Goal: Information Seeking & Learning: Learn about a topic

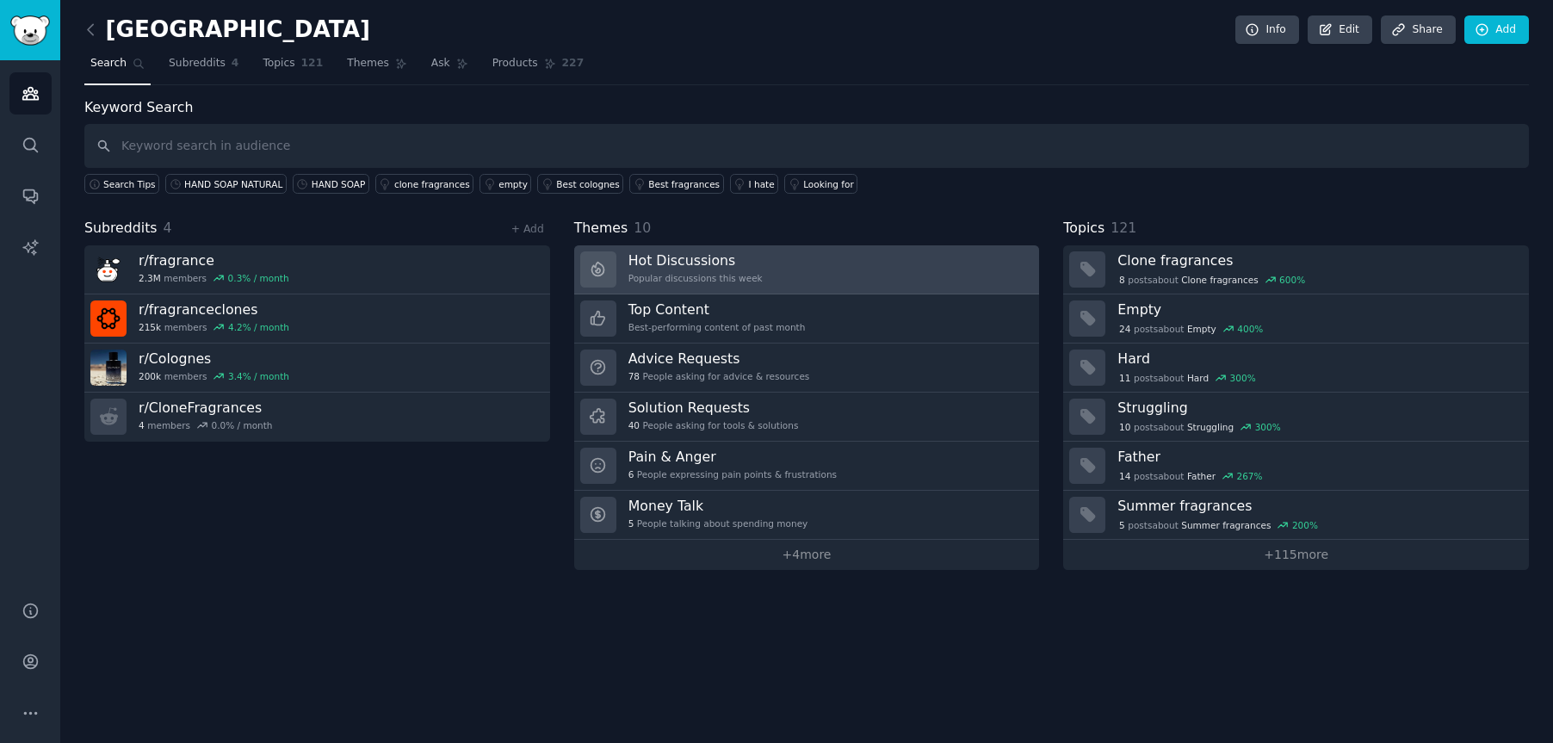
click at [669, 261] on h3 "Hot Discussions" at bounding box center [695, 260] width 134 height 18
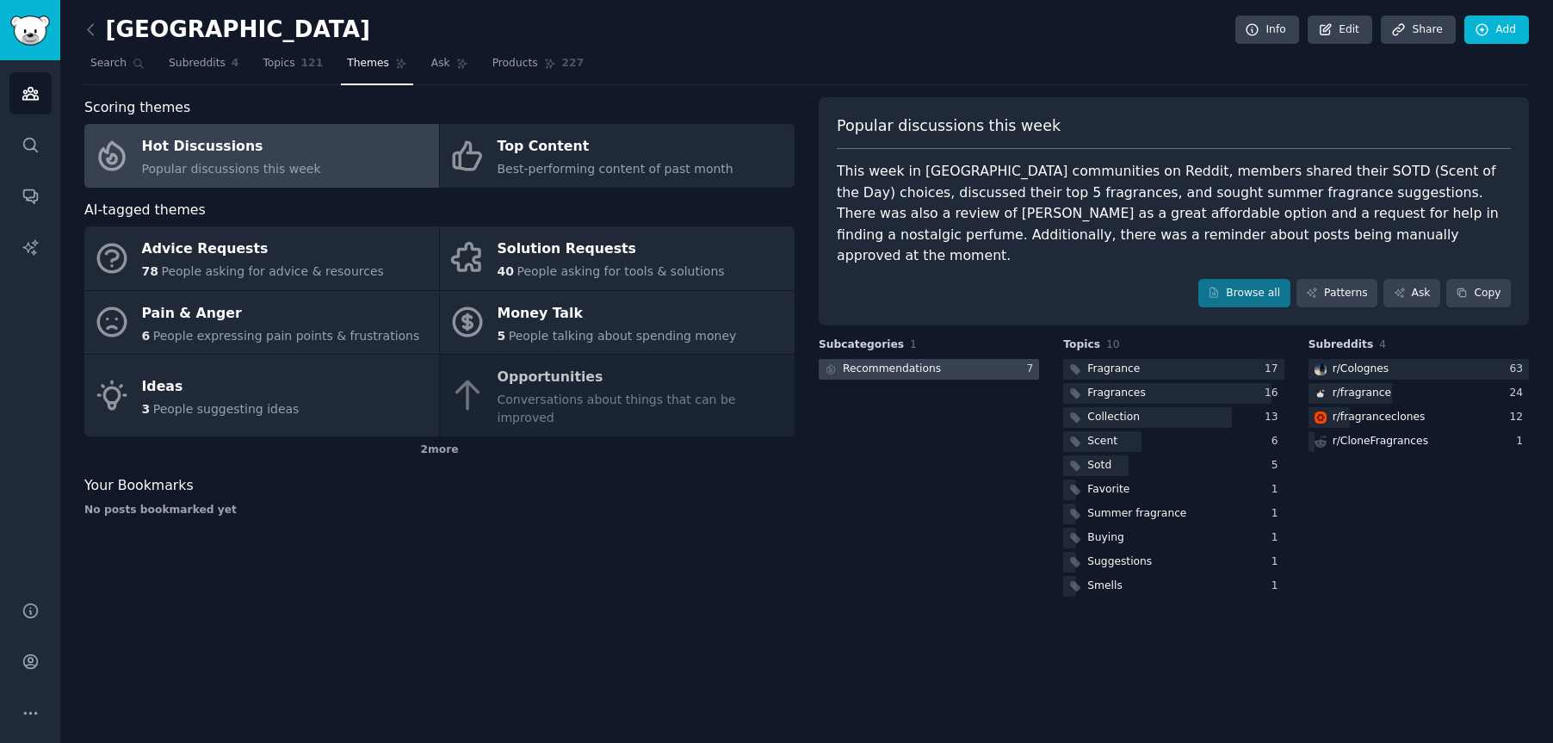
click at [1000, 359] on div at bounding box center [929, 370] width 220 height 22
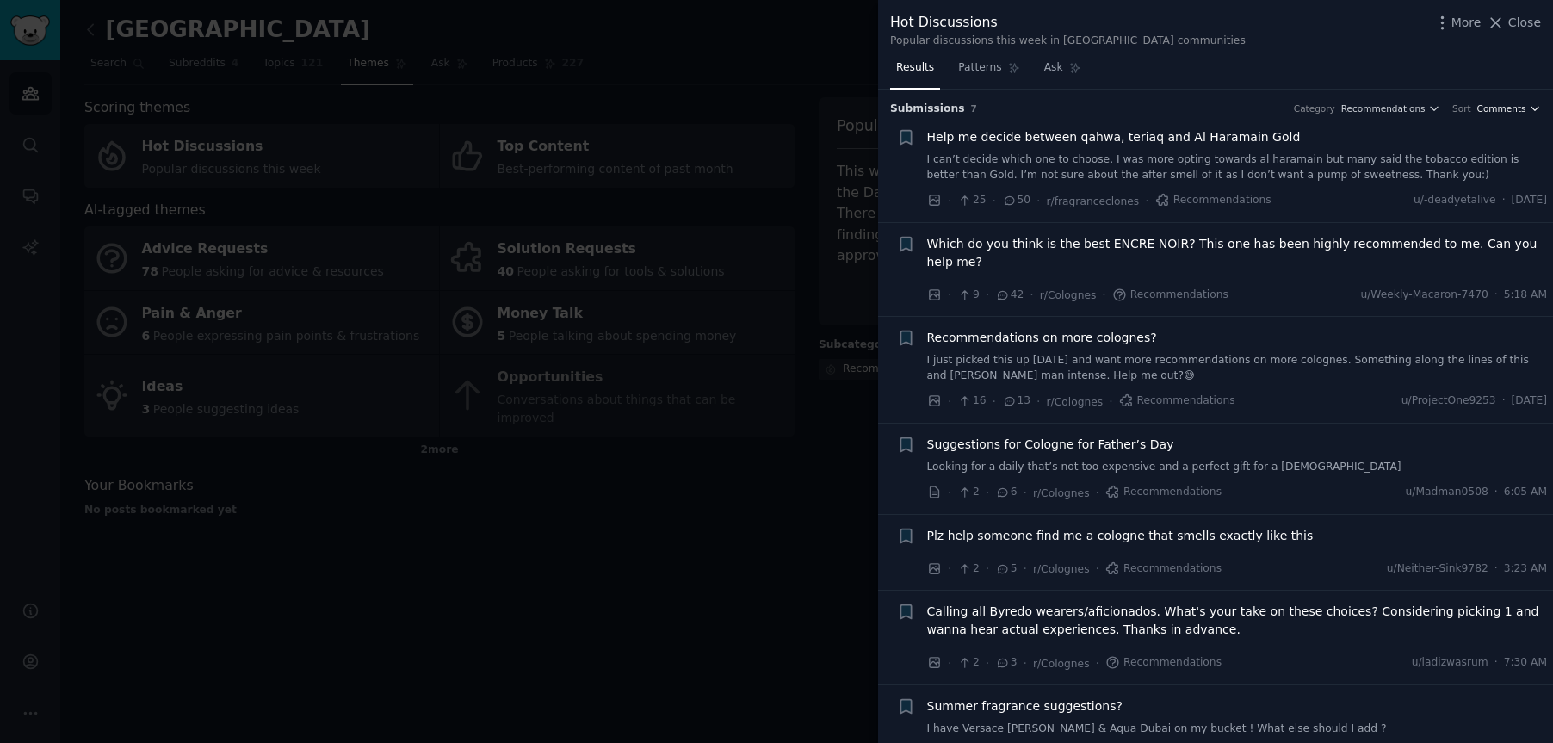
click at [1489, 108] on span "Comments" at bounding box center [1501, 108] width 49 height 12
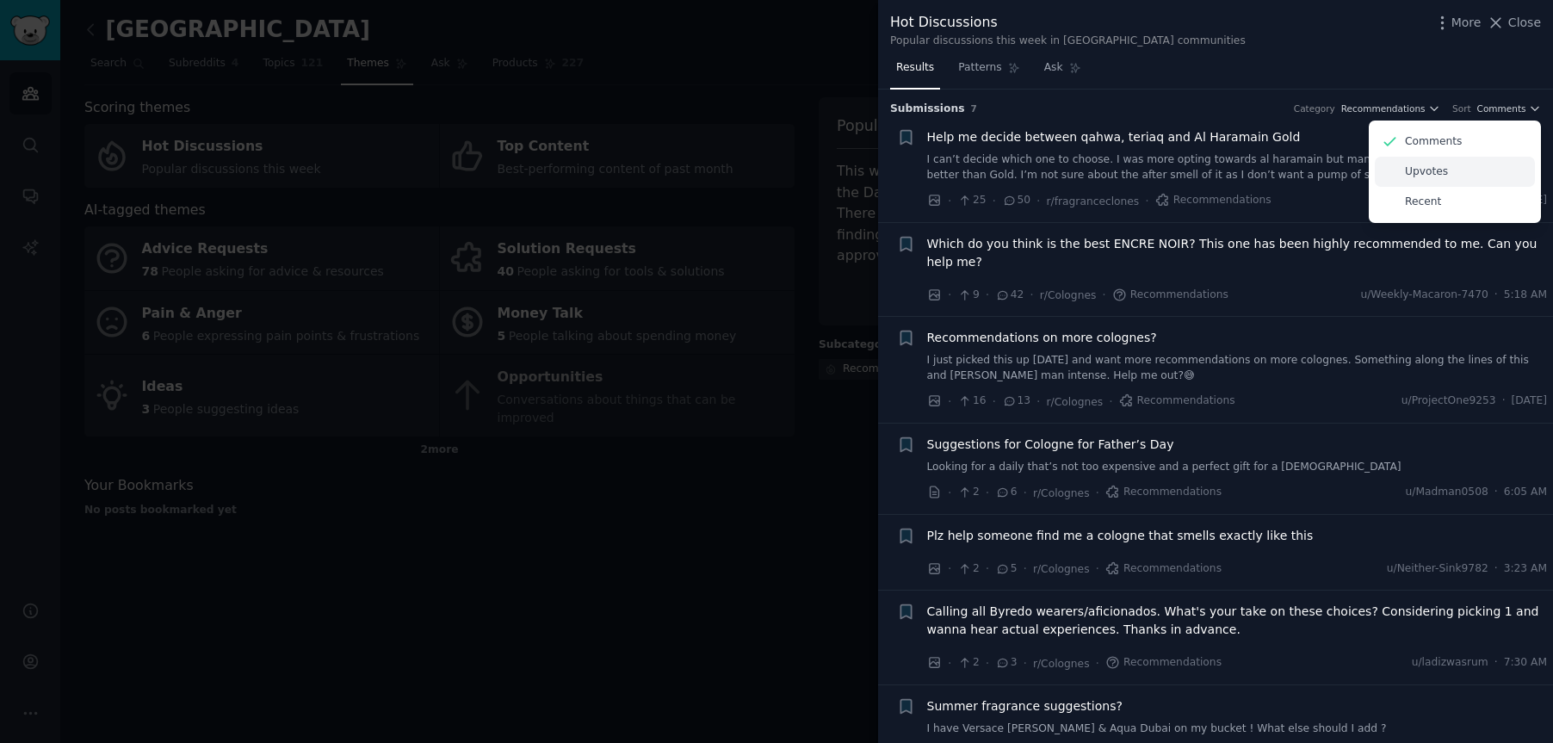
click at [1464, 176] on div "Upvotes" at bounding box center [1455, 172] width 160 height 30
click at [1284, 48] on div "Hot Discussions Popular discussions this week in [GEOGRAPHIC_DATA] communities …" at bounding box center [1215, 27] width 675 height 54
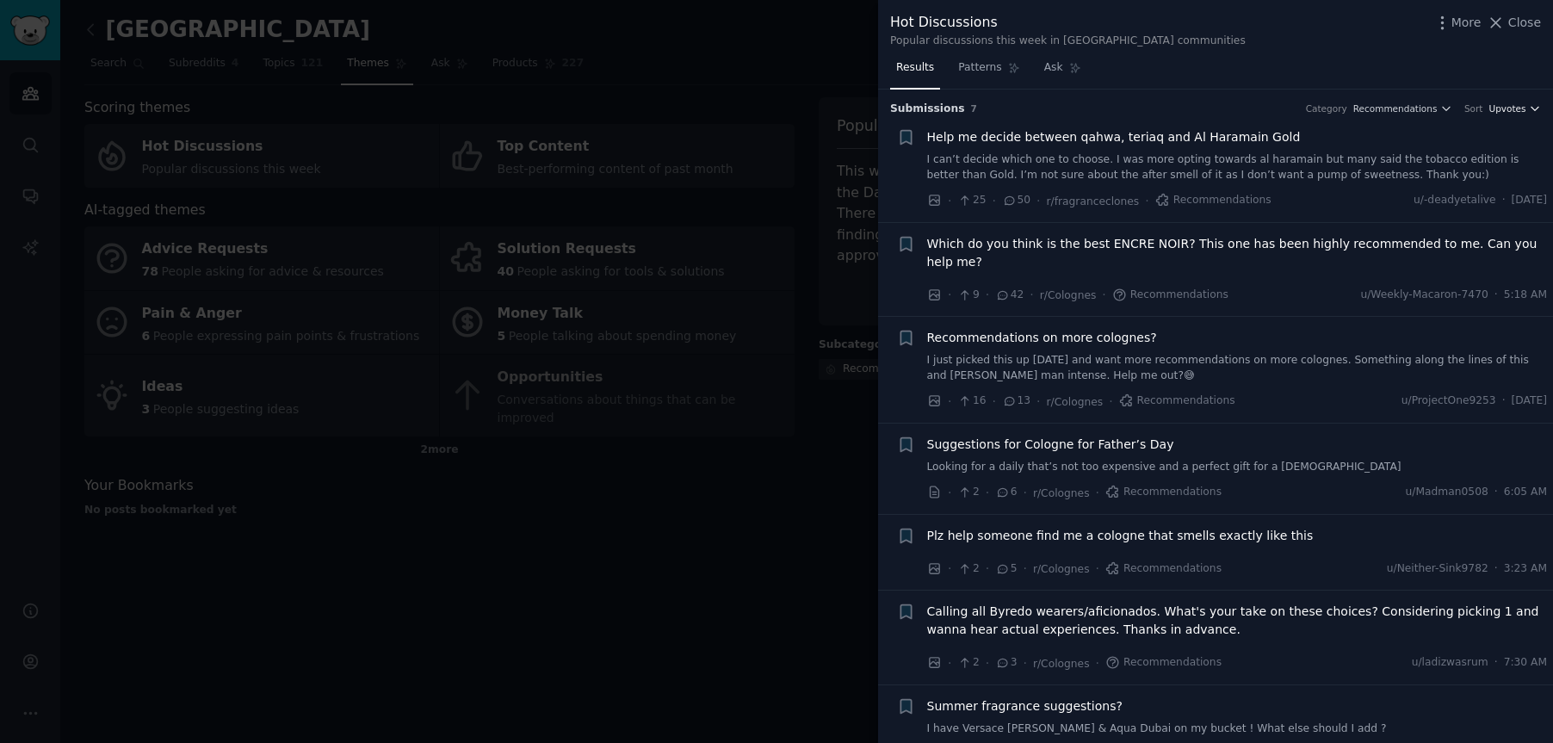
click at [1499, 109] on span "Upvotes" at bounding box center [1506, 108] width 37 height 12
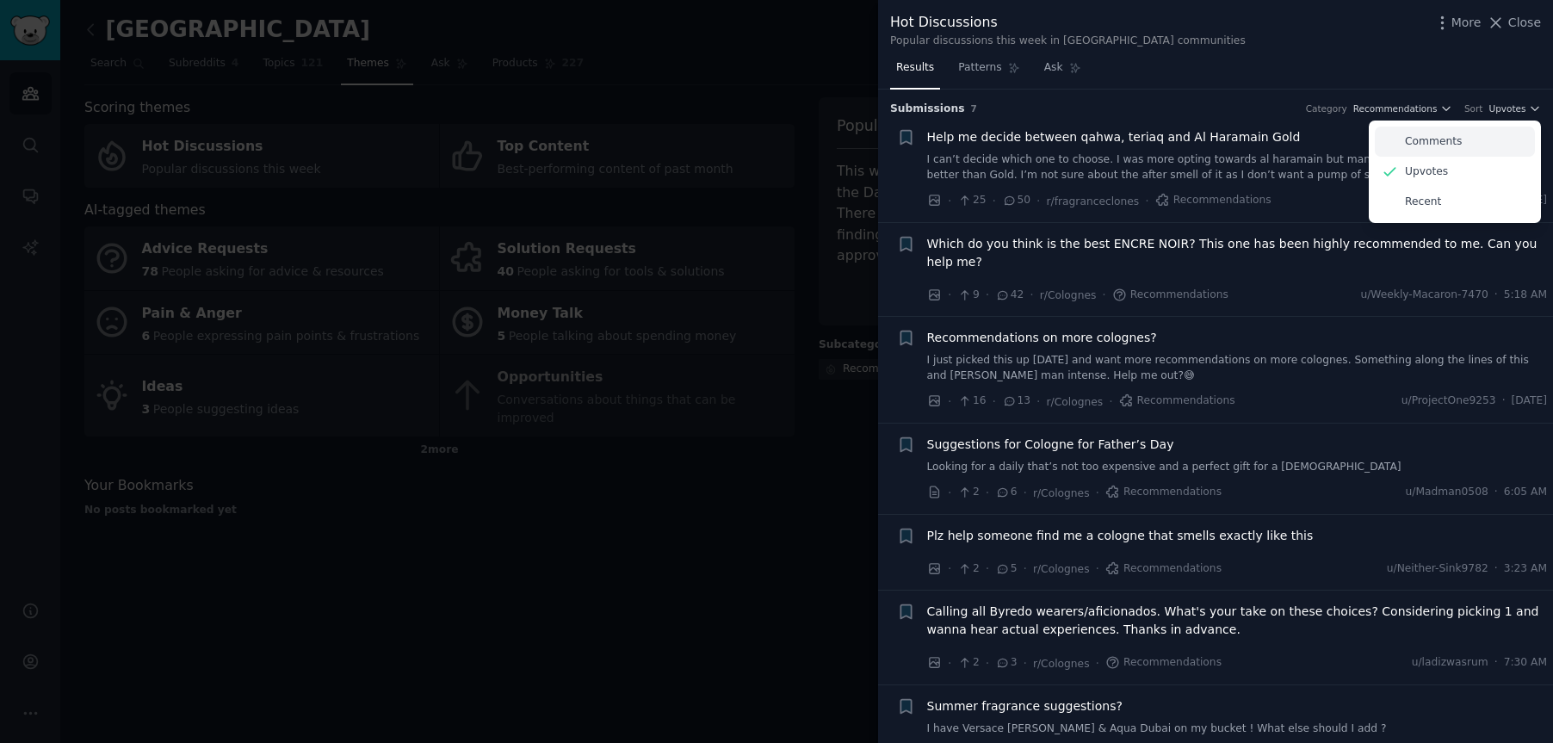
click at [1439, 145] on p "Comments" at bounding box center [1433, 141] width 57 height 15
click at [1445, 139] on p "Comments" at bounding box center [1433, 141] width 57 height 15
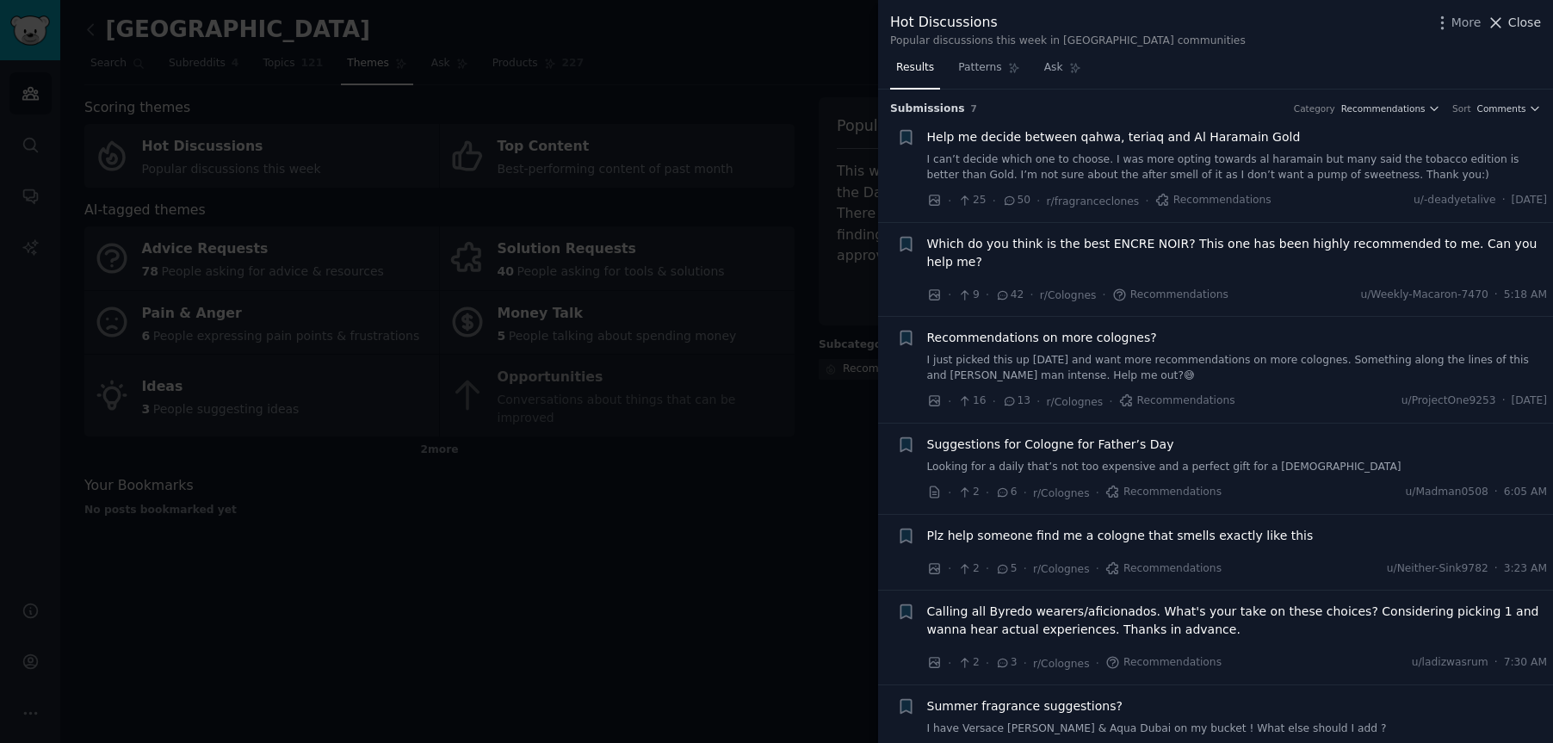
click at [1510, 22] on span "Close" at bounding box center [1524, 23] width 33 height 18
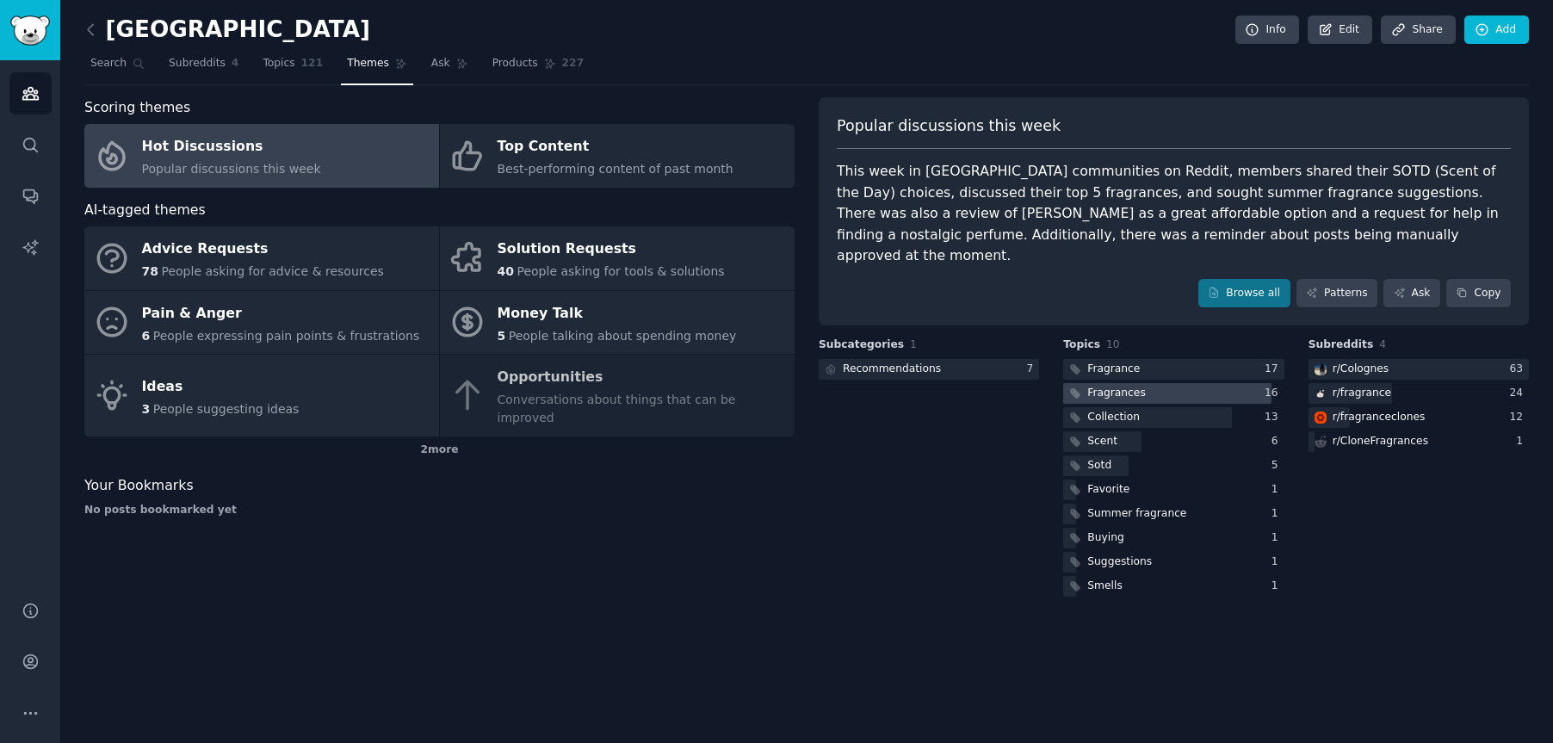
click at [1113, 386] on div "Fragrances" at bounding box center [1116, 393] width 58 height 15
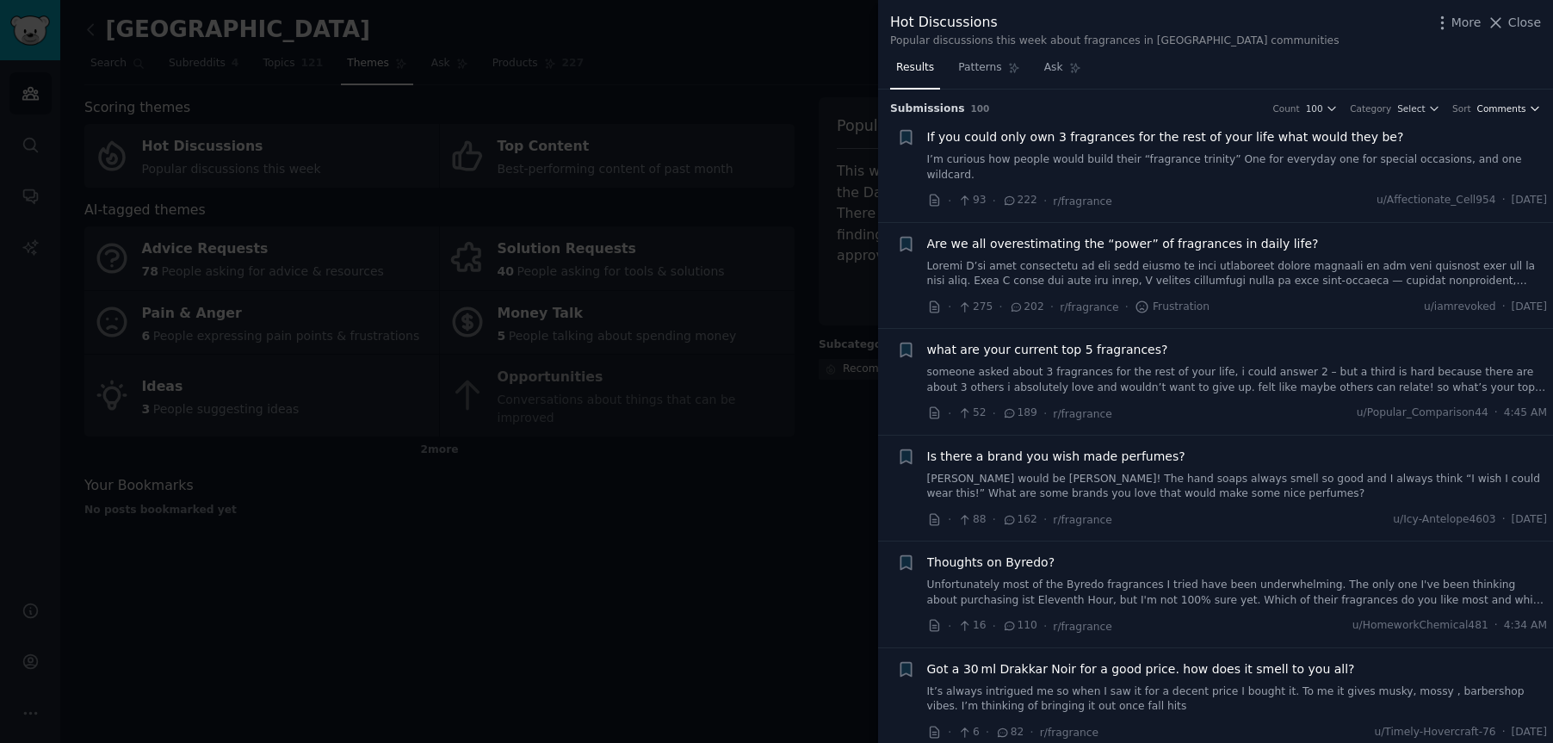
click at [1509, 113] on span "Comments" at bounding box center [1501, 108] width 49 height 12
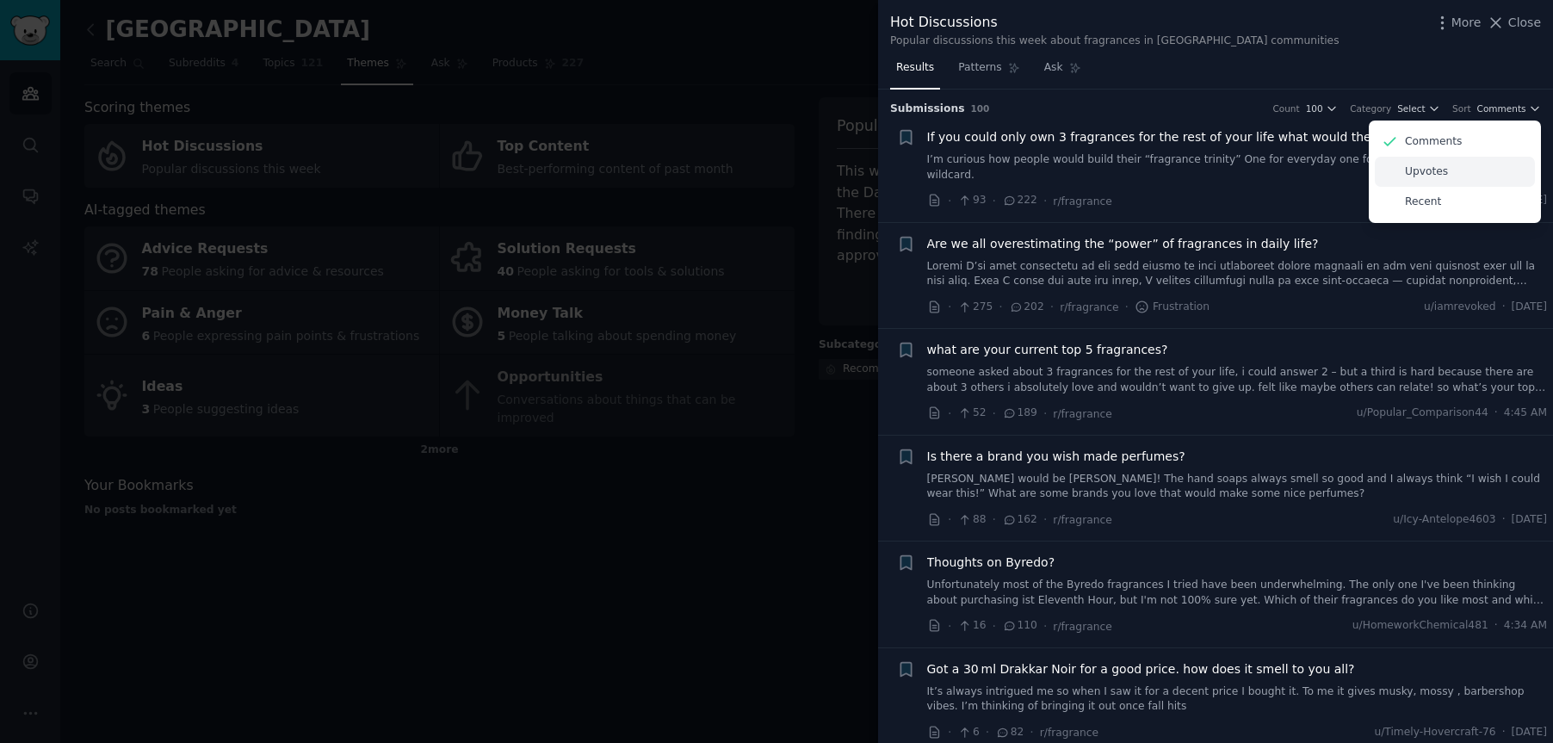
click at [1444, 176] on div "Upvotes" at bounding box center [1455, 172] width 160 height 30
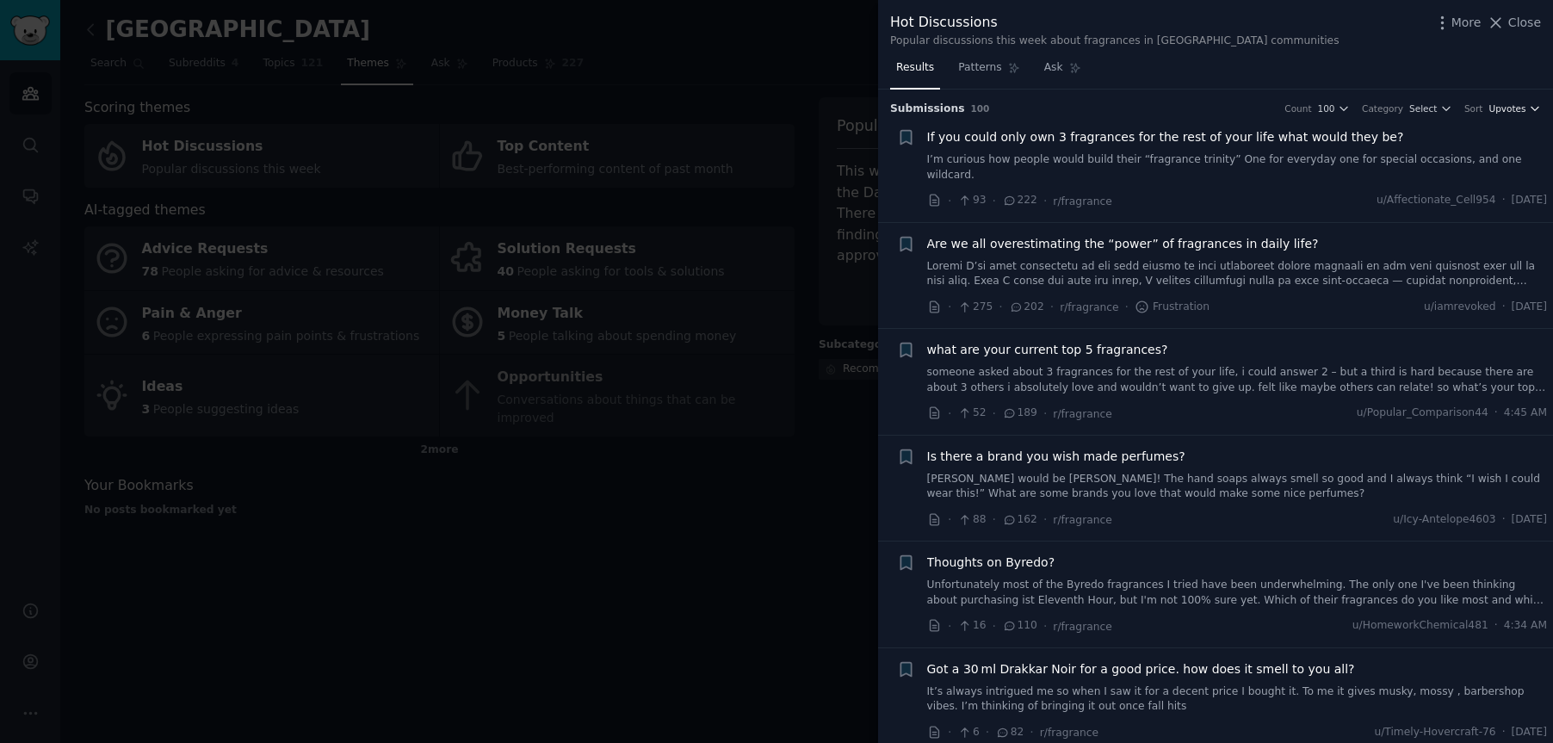
click at [1506, 107] on span "Upvotes" at bounding box center [1506, 108] width 37 height 12
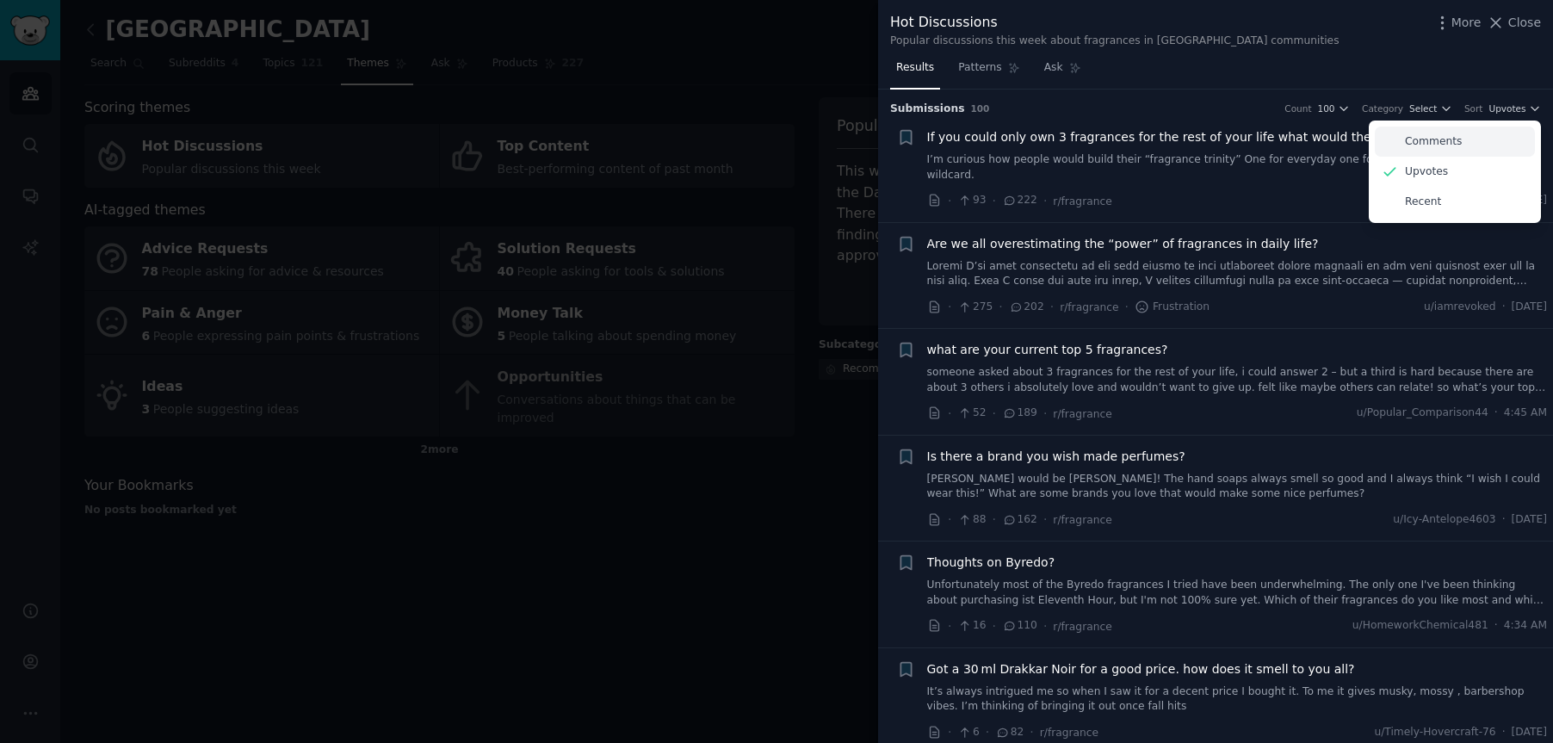
click at [1415, 140] on p "Comments" at bounding box center [1433, 141] width 57 height 15
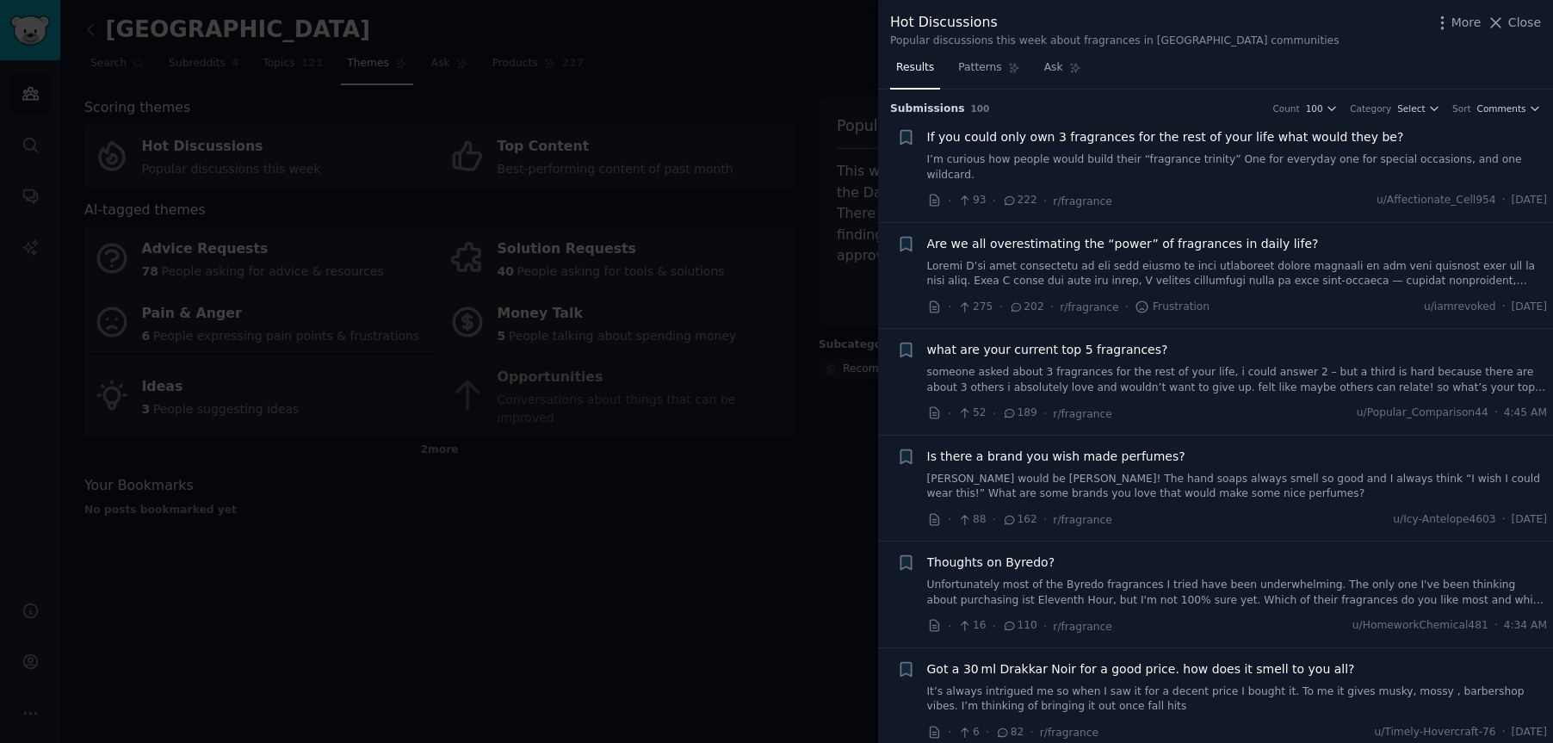
click at [1144, 138] on span "If you could only own 3 fragrances for the rest of your life what would they be?" at bounding box center [1165, 137] width 477 height 18
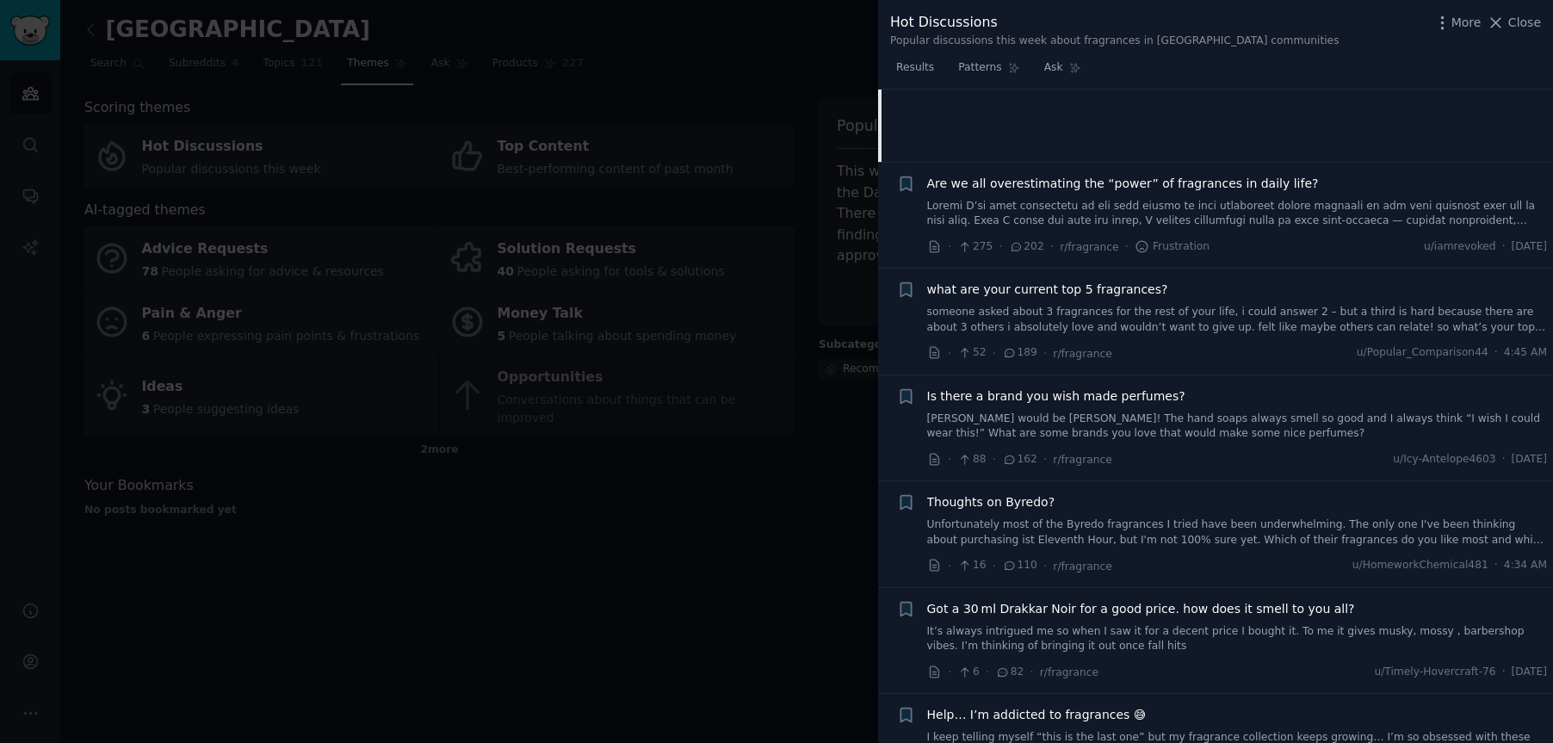
scroll to position [321, 0]
click at [1035, 385] on span "Is there a brand you wish made perfumes?" at bounding box center [1056, 394] width 258 height 18
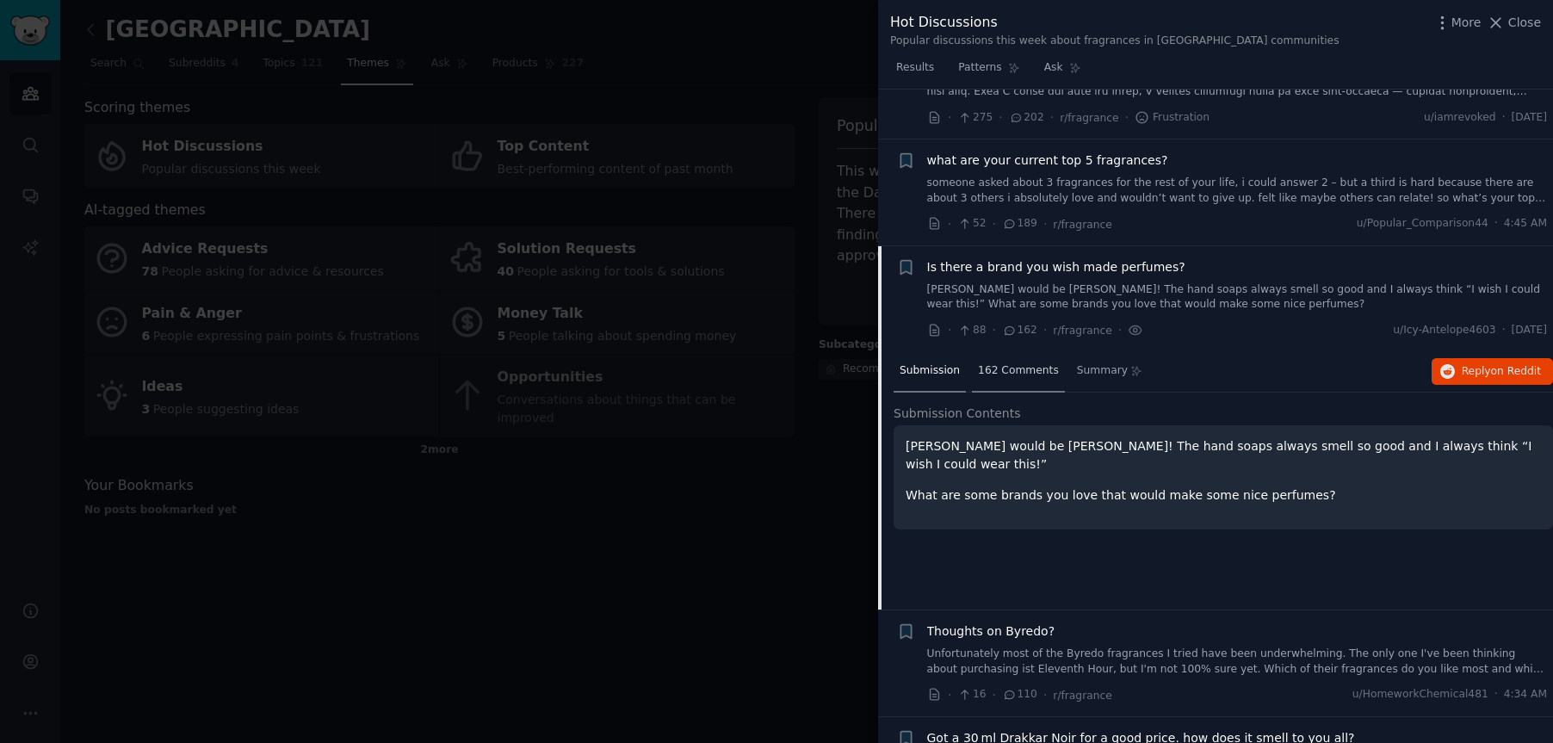
scroll to position [187, 0]
click at [1008, 366] on span "162 Comments" at bounding box center [1018, 373] width 81 height 15
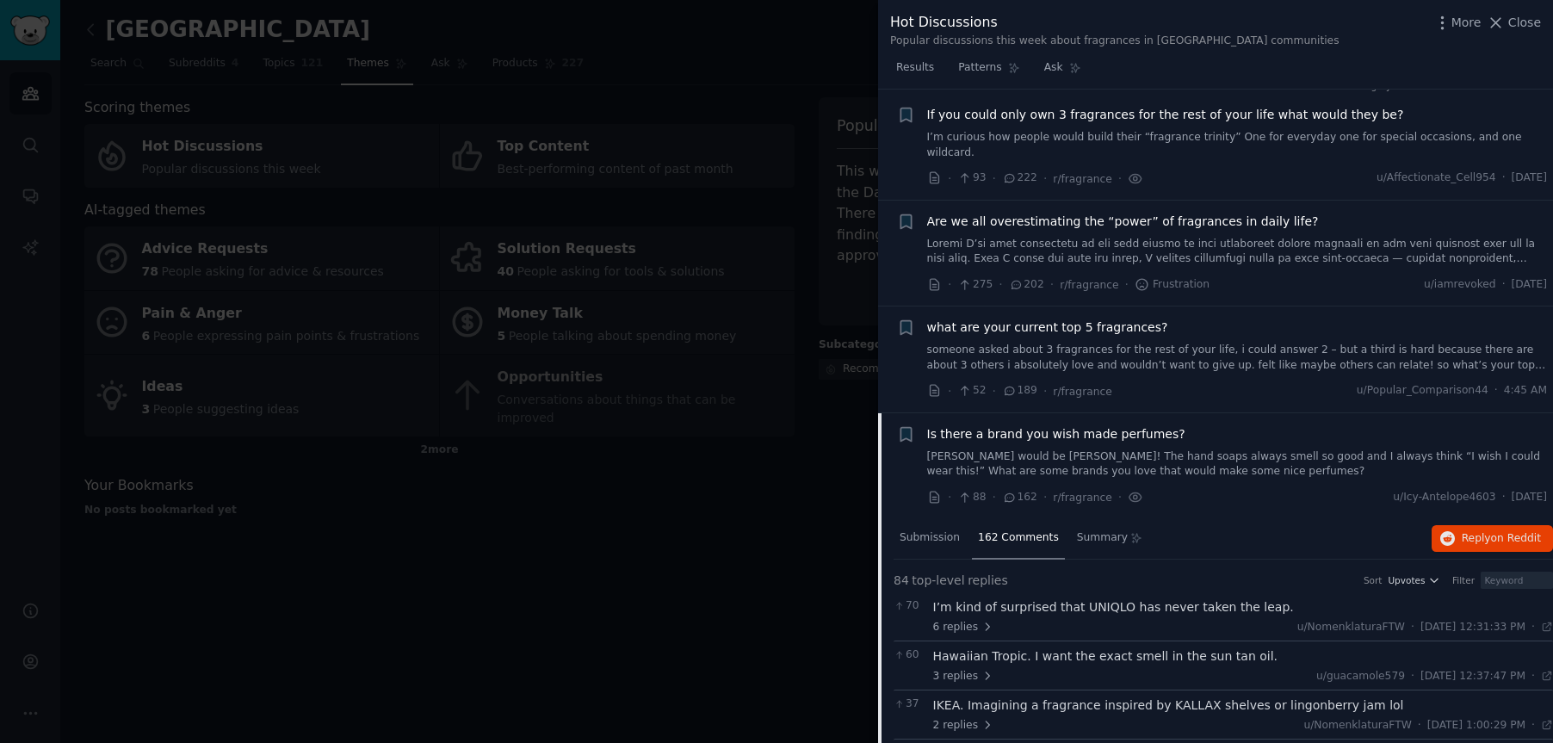
scroll to position [0, 0]
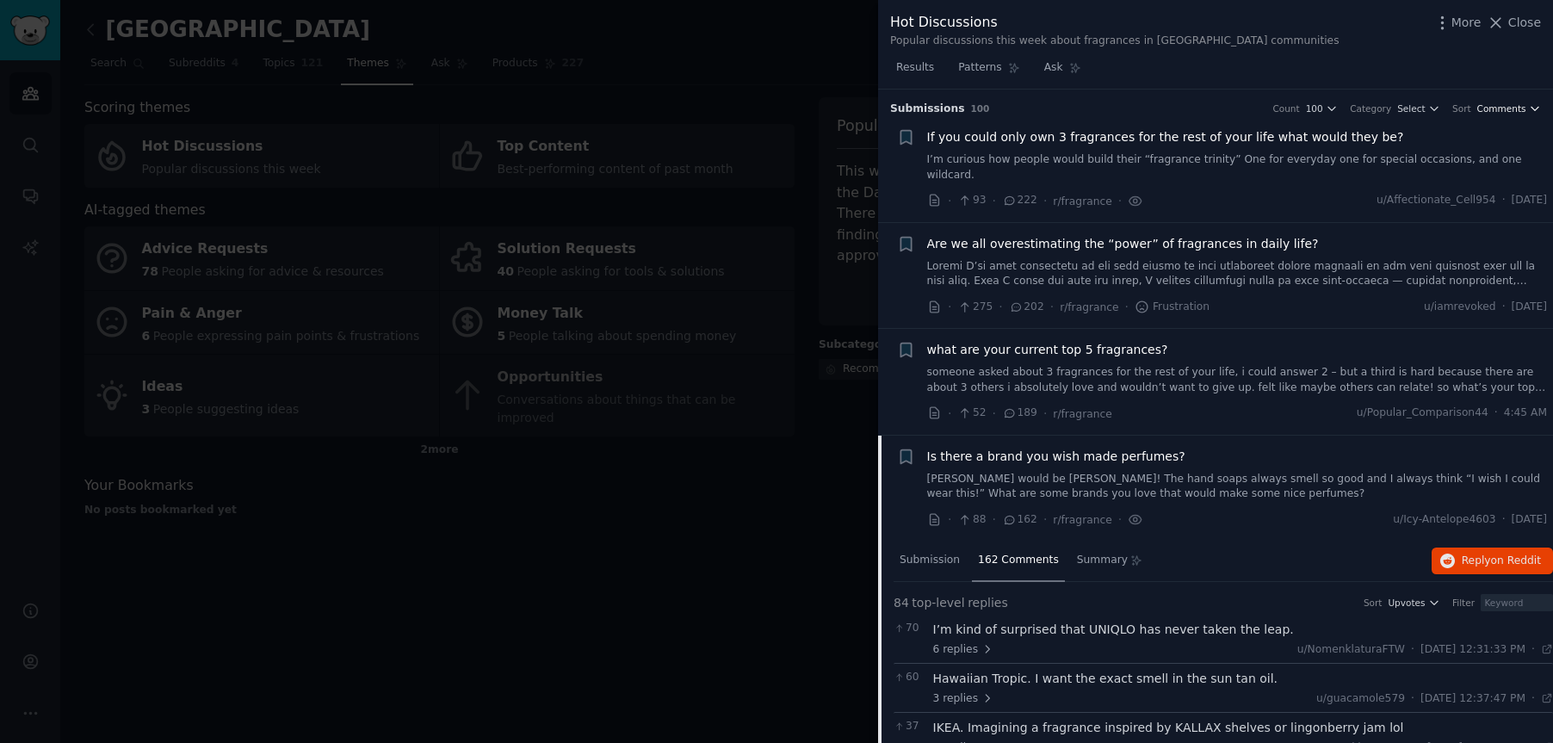
click at [1496, 108] on span "Comments" at bounding box center [1501, 108] width 49 height 12
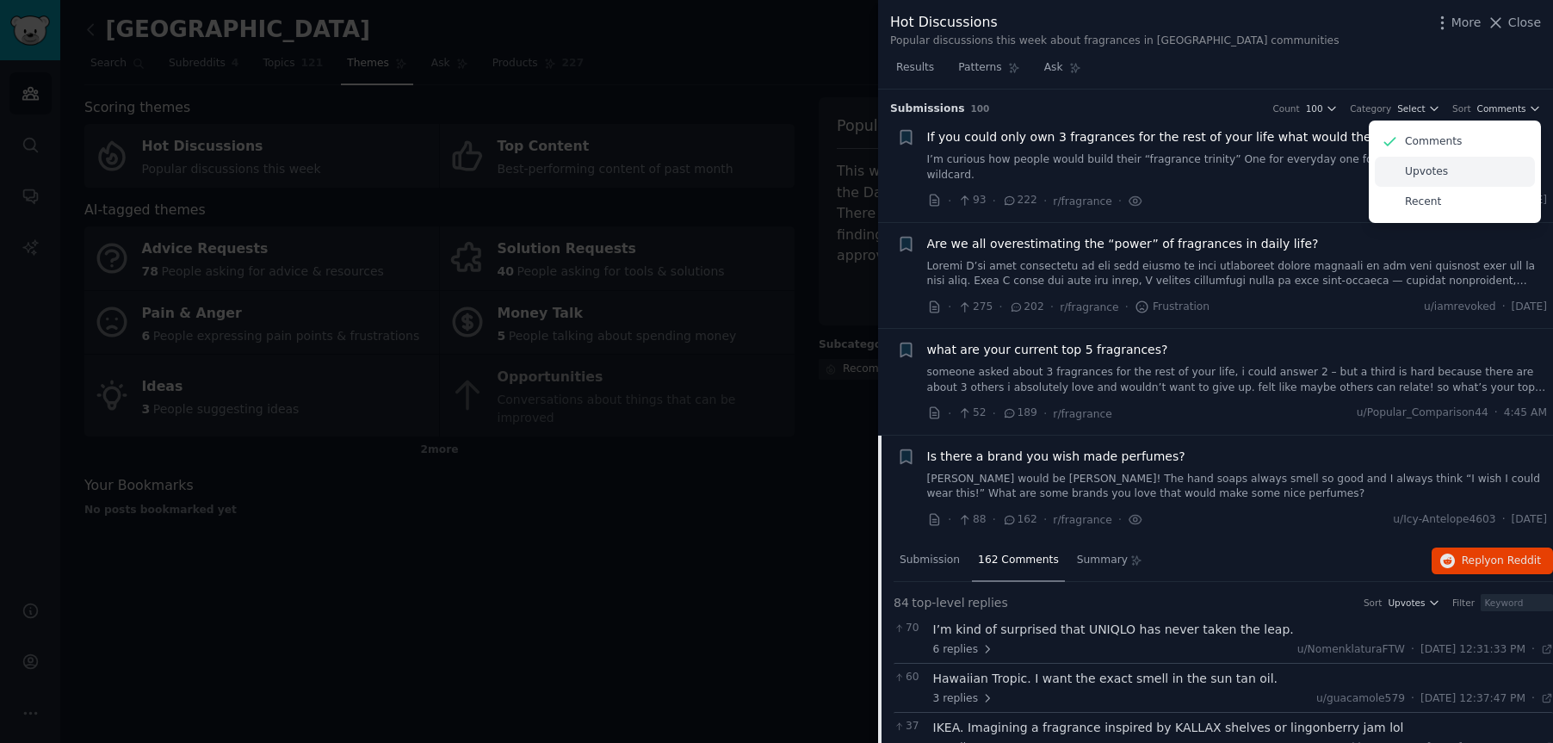
click at [1431, 171] on p "Upvotes" at bounding box center [1426, 171] width 43 height 15
click at [1409, 207] on p "Recent" at bounding box center [1423, 202] width 36 height 15
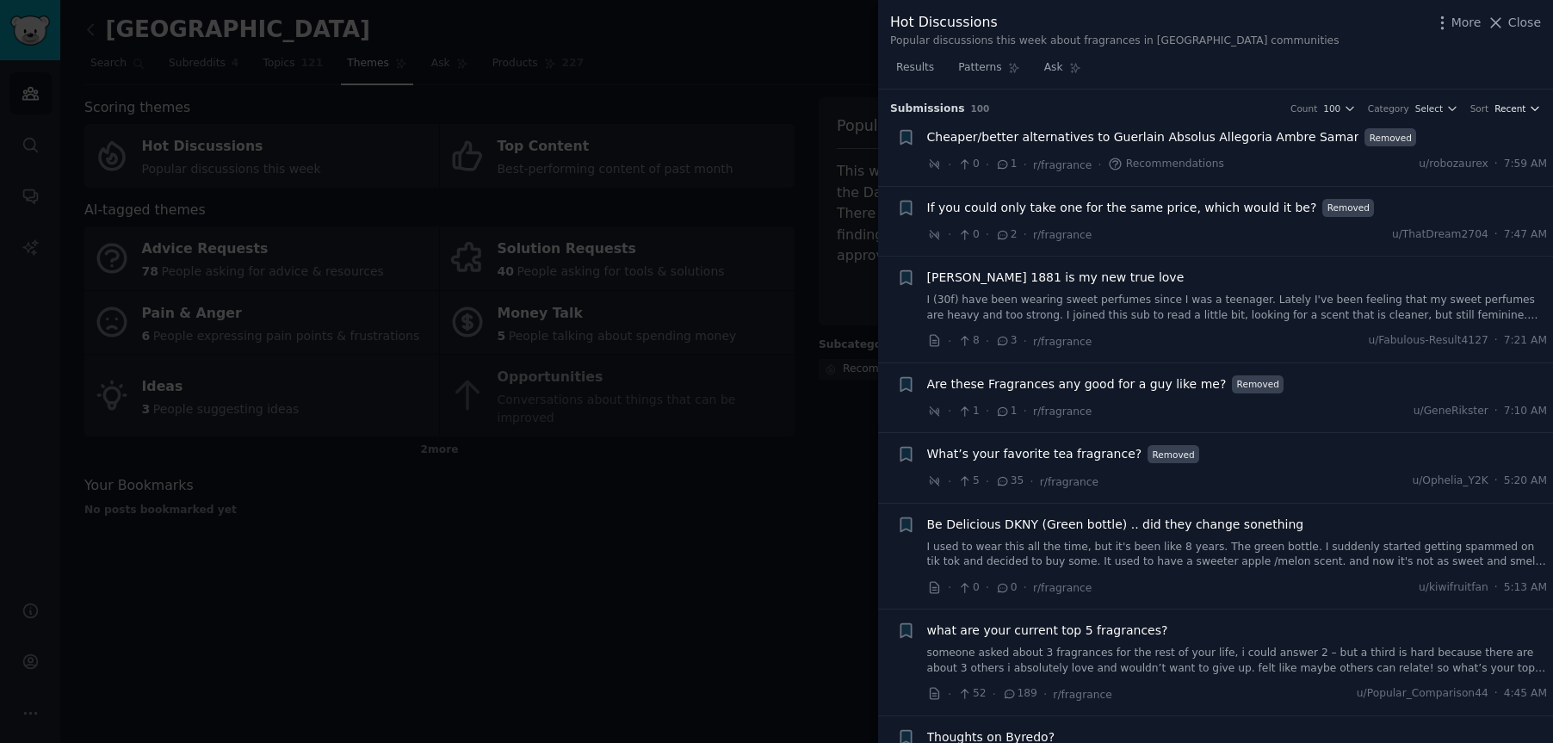
click at [1512, 107] on span "Recent" at bounding box center [1509, 108] width 31 height 12
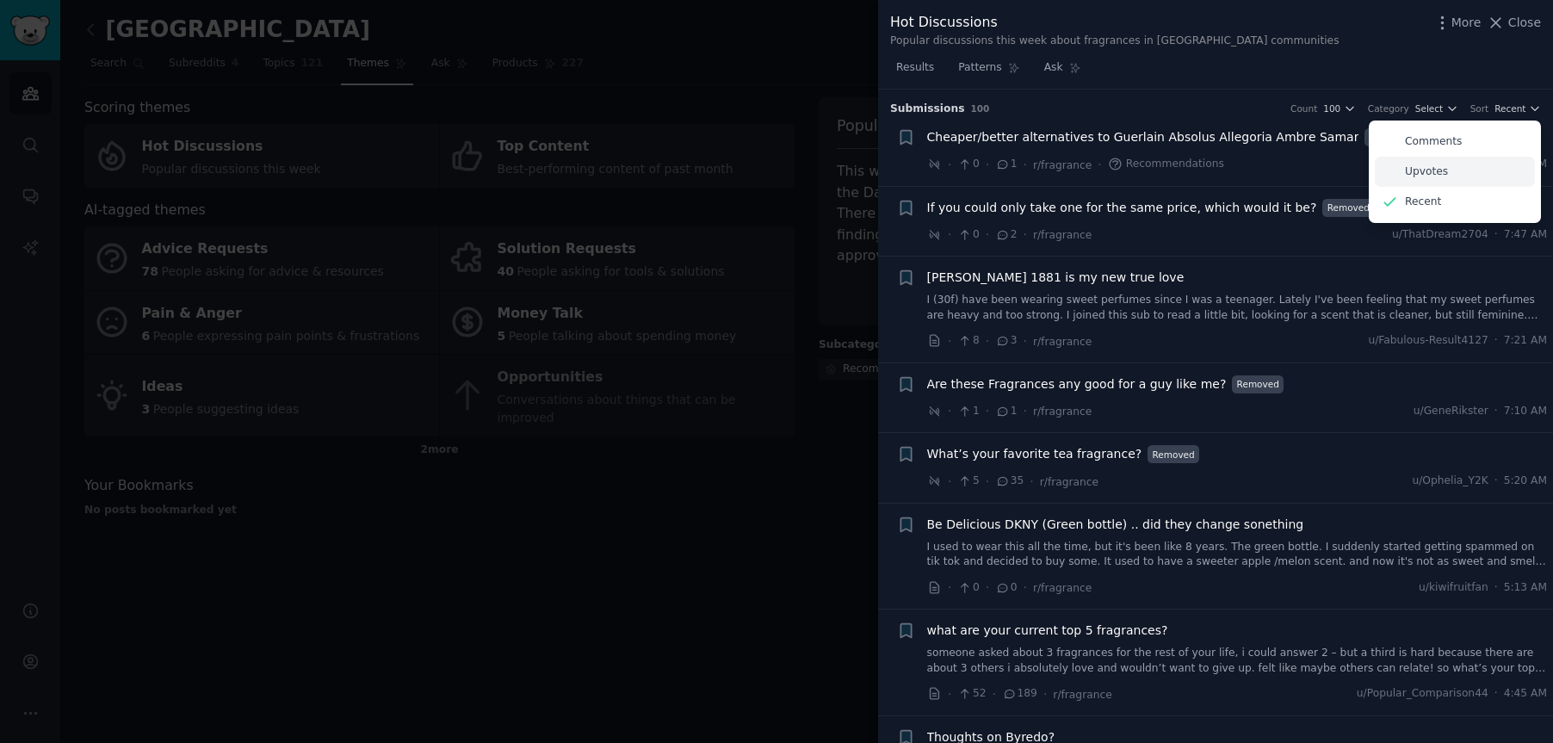
click at [1444, 174] on div "Upvotes" at bounding box center [1455, 172] width 160 height 30
click at [1352, 50] on div "Hot Discussions Popular discussions this week about fragrances in [GEOGRAPHIC_D…" at bounding box center [1215, 27] width 675 height 54
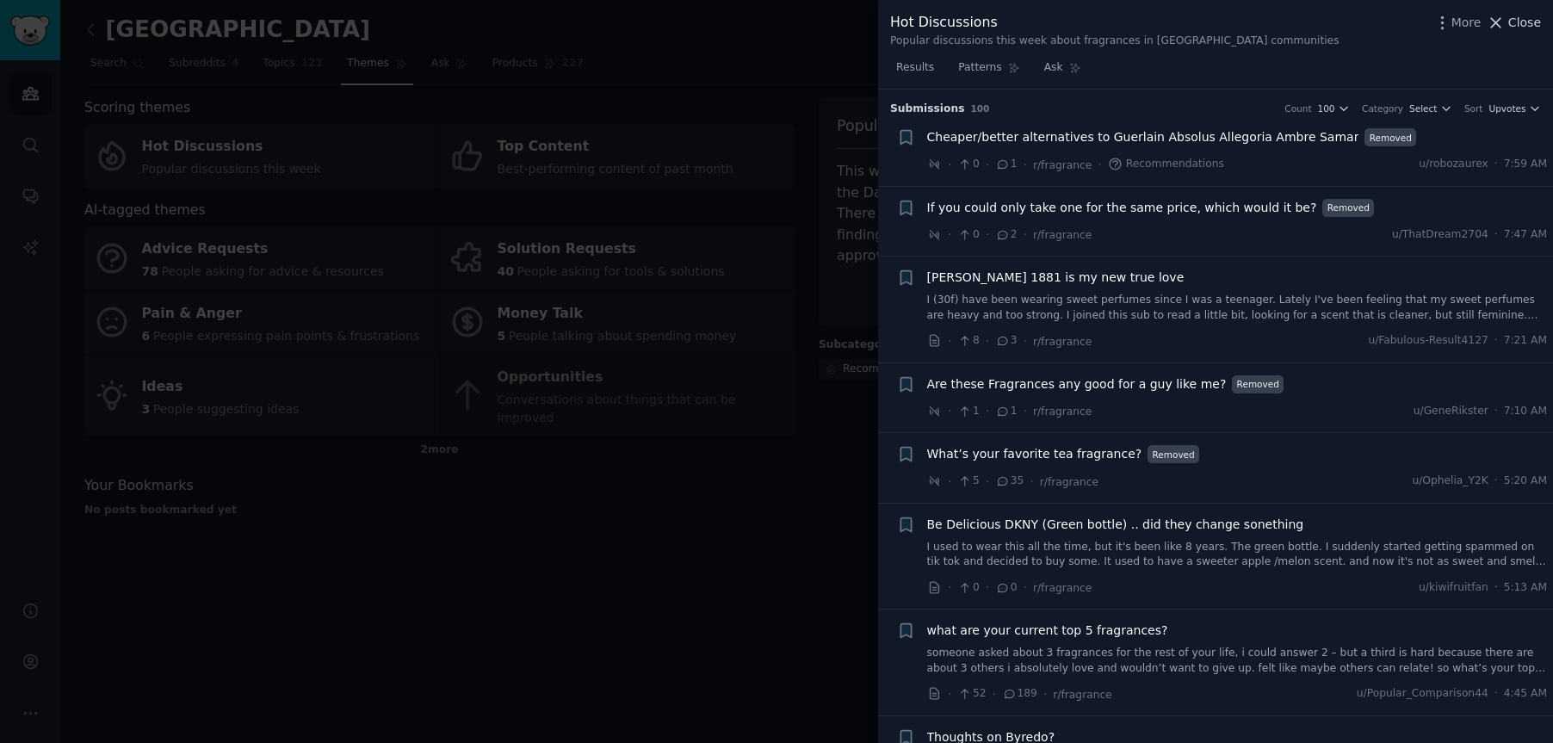
click at [1522, 23] on span "Close" at bounding box center [1524, 23] width 33 height 18
